Goal: Information Seeking & Learning: Learn about a topic

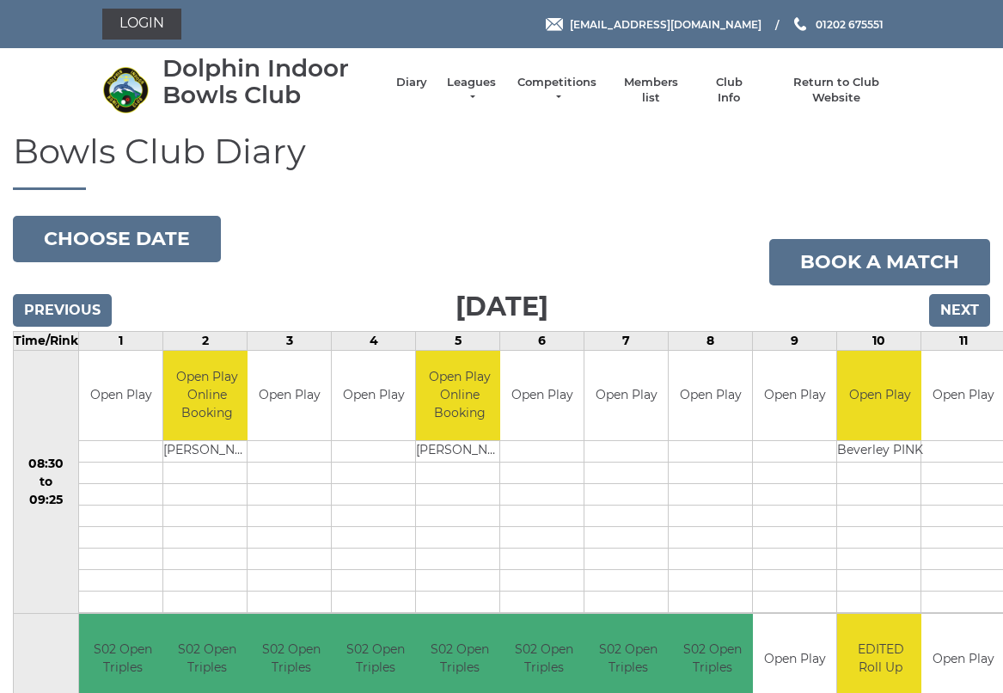
scroll to position [4, 0]
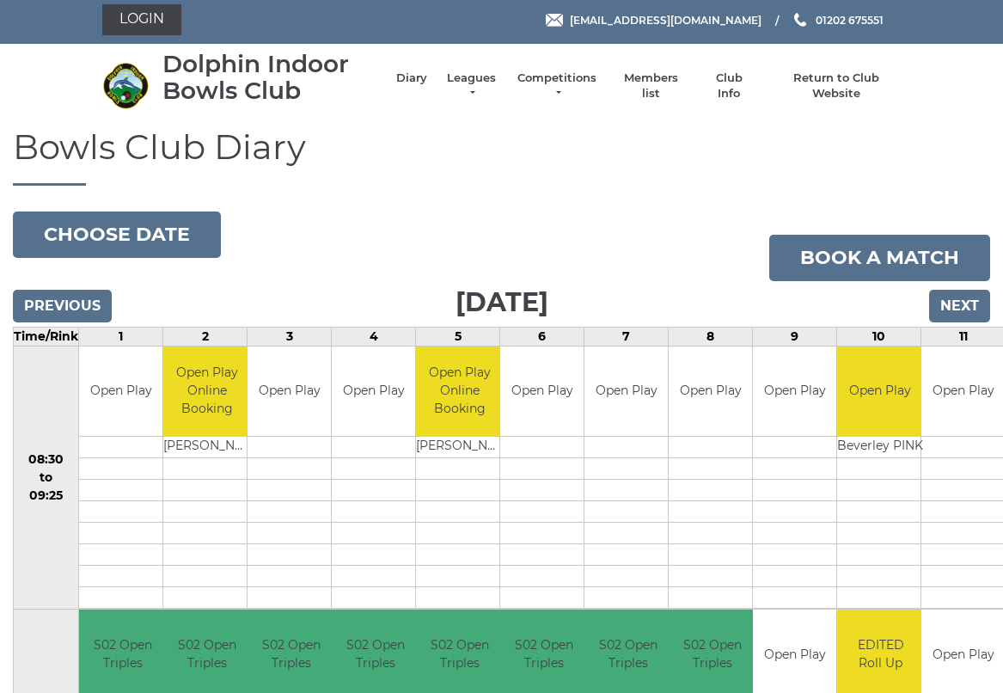
click at [961, 314] on input "Next" at bounding box center [960, 306] width 61 height 33
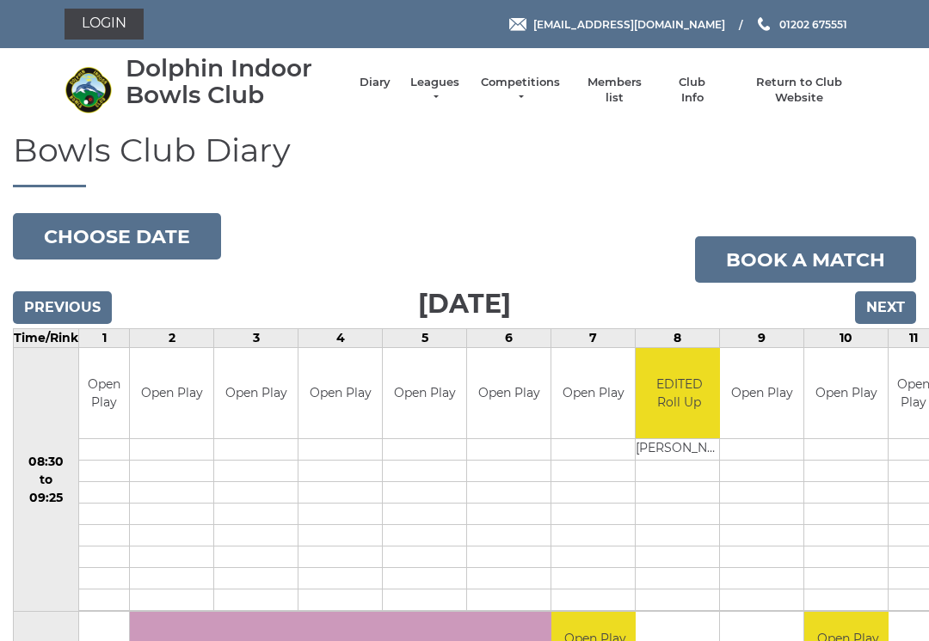
click at [884, 300] on input "Next" at bounding box center [885, 308] width 61 height 33
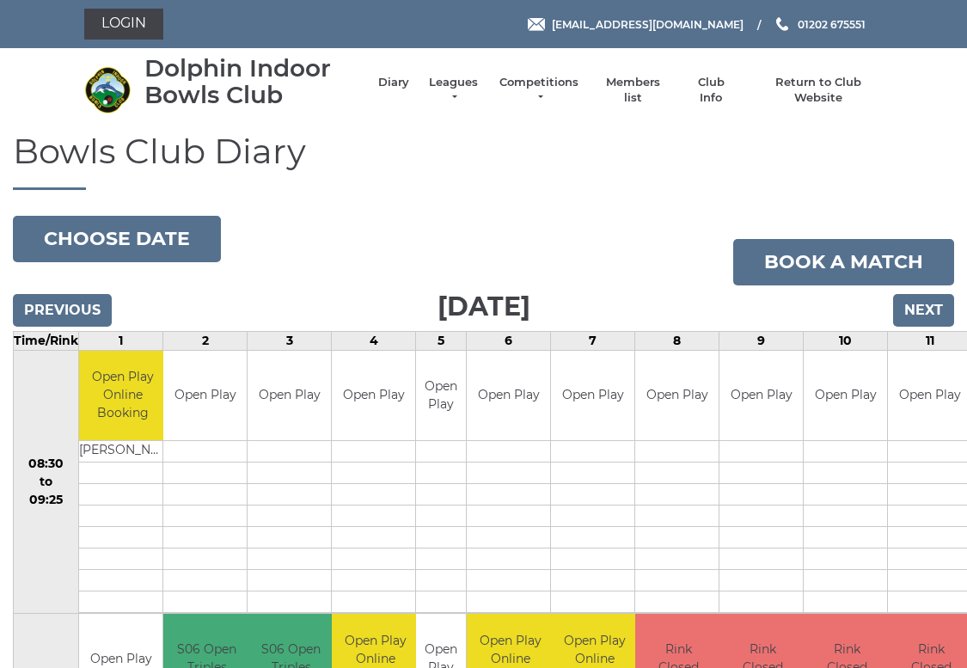
click at [461, 86] on link "Leagues" at bounding box center [454, 90] width 54 height 31
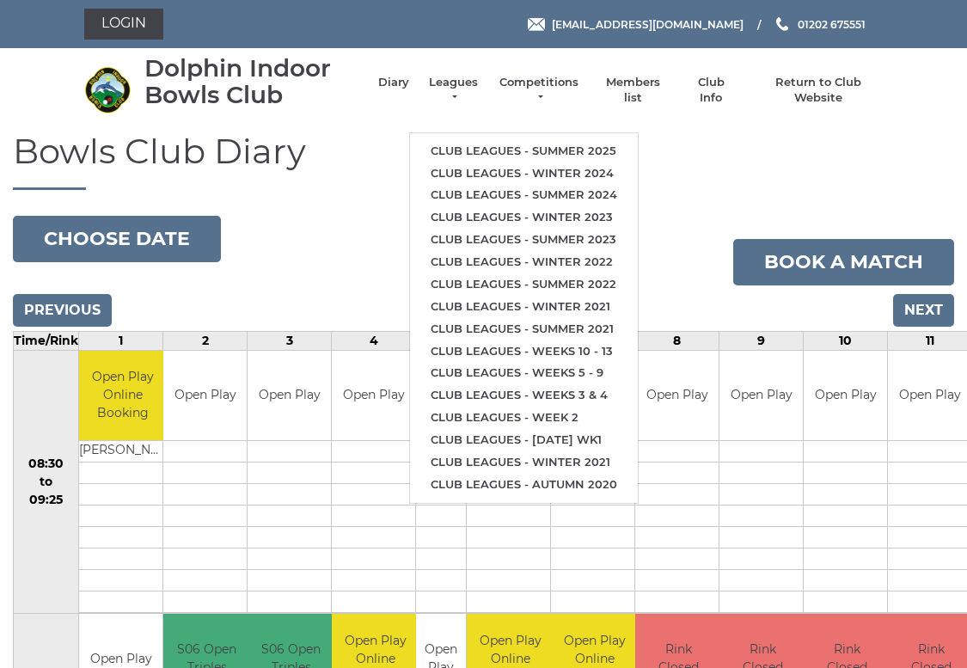
click at [493, 140] on link "Club leagues - Summer 2025" at bounding box center [524, 151] width 228 height 22
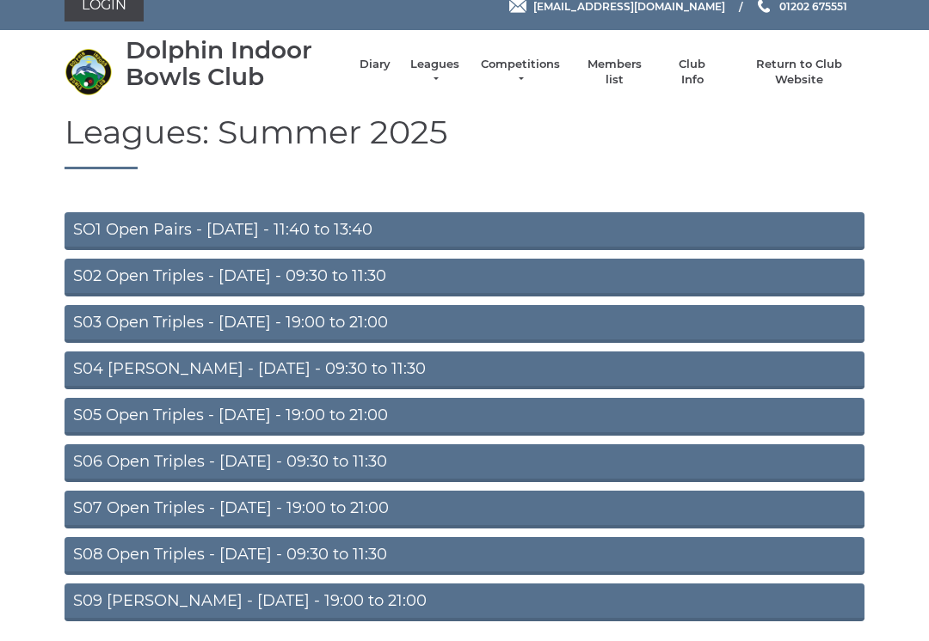
scroll to position [58, 0]
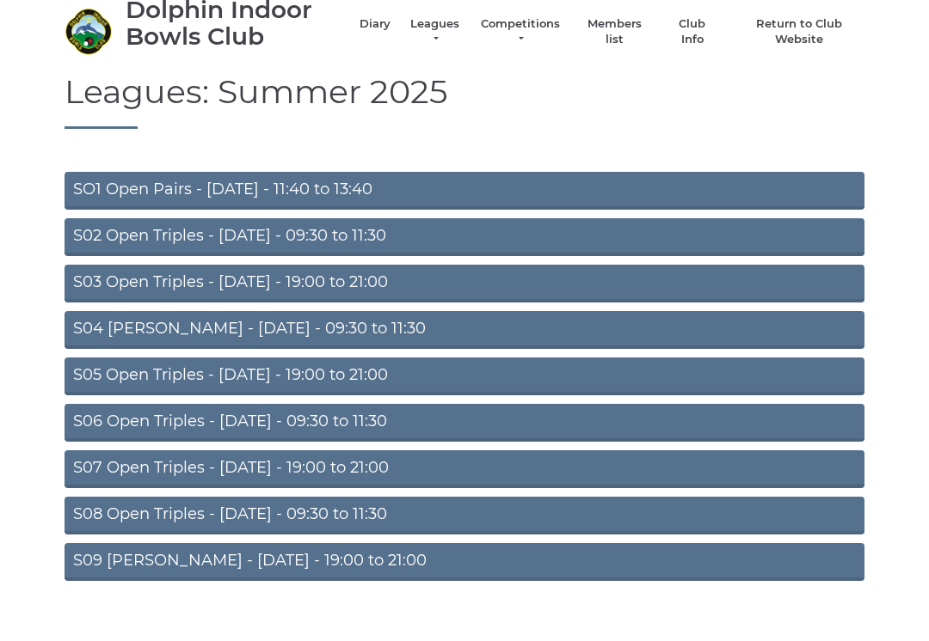
click at [385, 462] on link "S07 Open Triples - [DATE] - 19:00 to 21:00" at bounding box center [464, 470] width 800 height 38
